Goal: Transaction & Acquisition: Purchase product/service

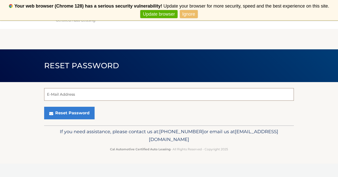
click at [135, 94] on input "E-Mail Address" at bounding box center [169, 94] width 250 height 13
type input "[EMAIL_ADDRESS][DOMAIN_NAME]"
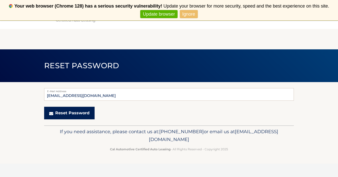
click at [72, 111] on button "Reset Password" at bounding box center [69, 113] width 50 height 13
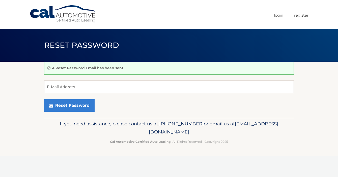
click at [93, 86] on input "E-Mail Address" at bounding box center [169, 87] width 250 height 13
type input "alexadolgos@gmail.com"
click at [57, 13] on link "Cal Automotive" at bounding box center [64, 14] width 68 height 18
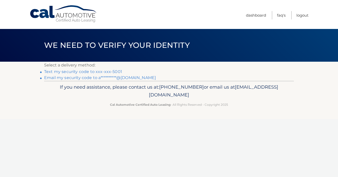
click at [113, 71] on link "Text my security code to xxx-xxx-5001" at bounding box center [83, 71] width 78 height 5
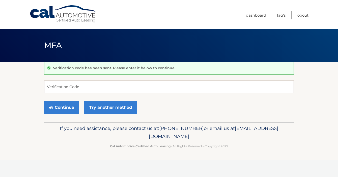
click at [99, 86] on input "Verification Code" at bounding box center [169, 87] width 250 height 13
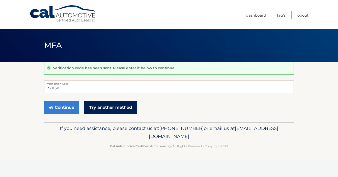
type input "221150"
click at [107, 110] on link "Try another method" at bounding box center [110, 107] width 53 height 13
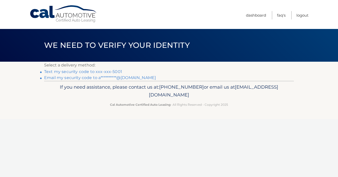
click at [108, 72] on link "Text my security code to xxx-xxx-5001" at bounding box center [83, 71] width 78 height 5
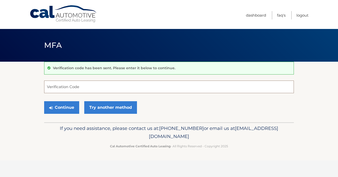
click at [85, 88] on input "Verification Code" at bounding box center [169, 87] width 250 height 13
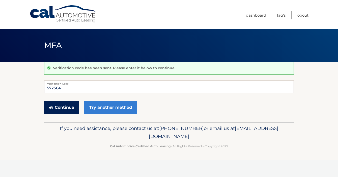
type input "572564"
click at [65, 107] on button "Continue" at bounding box center [61, 107] width 35 height 13
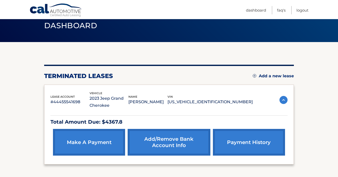
scroll to position [20, 0]
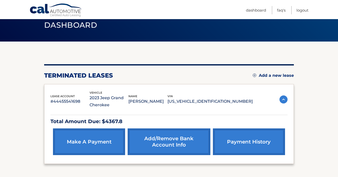
click at [98, 138] on link "make a payment" at bounding box center [89, 142] width 72 height 27
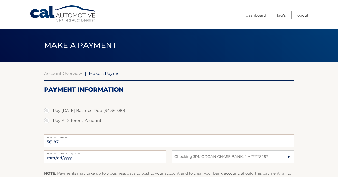
select select "MmM3OTg4NzgtN2EwMS00M2JmLWJhODUtODFhYjdkMzIyNDUw"
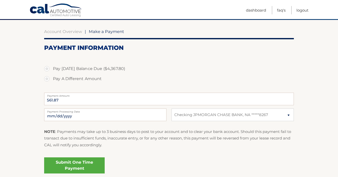
scroll to position [52, 0]
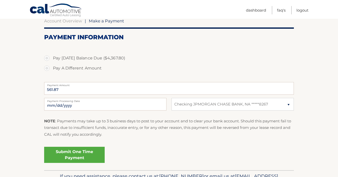
click at [84, 54] on label "Pay [DATE] Balance Due ($4,367.80)" at bounding box center [169, 58] width 250 height 10
click at [51, 54] on input "Pay [DATE] Balance Due ($4,367.80)" at bounding box center [48, 57] width 5 height 8
radio input "true"
type input "4367.80"
click at [97, 157] on link "Submit One Time Payment" at bounding box center [74, 155] width 61 height 16
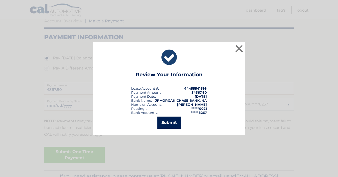
click at [178, 126] on button "Submit" at bounding box center [168, 123] width 23 height 12
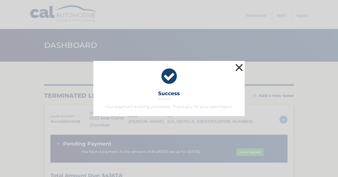
click at [238, 71] on button "×" at bounding box center [239, 68] width 10 height 10
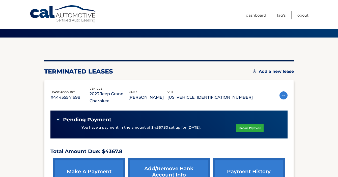
scroll to position [29, 0]
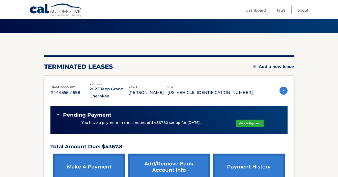
click at [192, 135] on div "Pending Payment You have a payment in the amount of $4,367.80 set up for [DATE]…" at bounding box center [168, 141] width 237 height 83
click at [193, 122] on p "You have a payment in the amount of $4,367.80 set up for [DATE]." at bounding box center [140, 123] width 119 height 6
